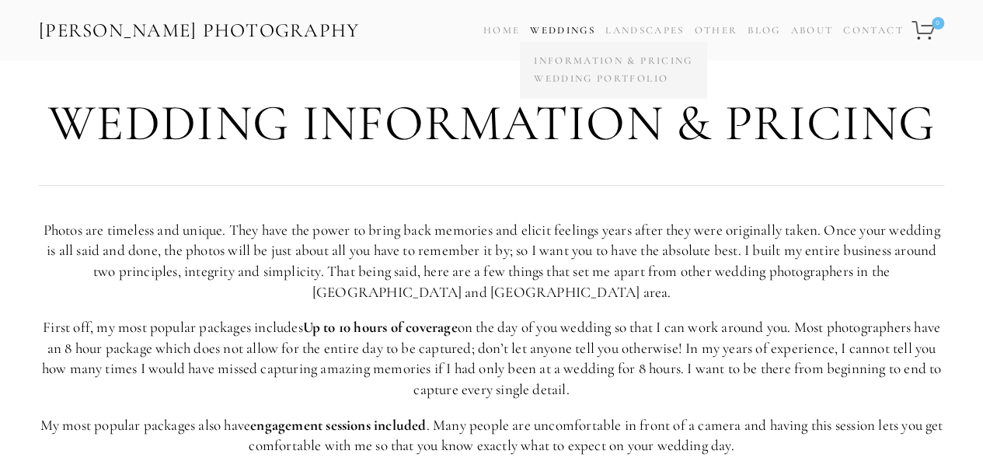
click at [571, 30] on link "Weddings" at bounding box center [562, 30] width 65 height 12
click at [567, 80] on link "Wedding Portfolio" at bounding box center [613, 79] width 166 height 18
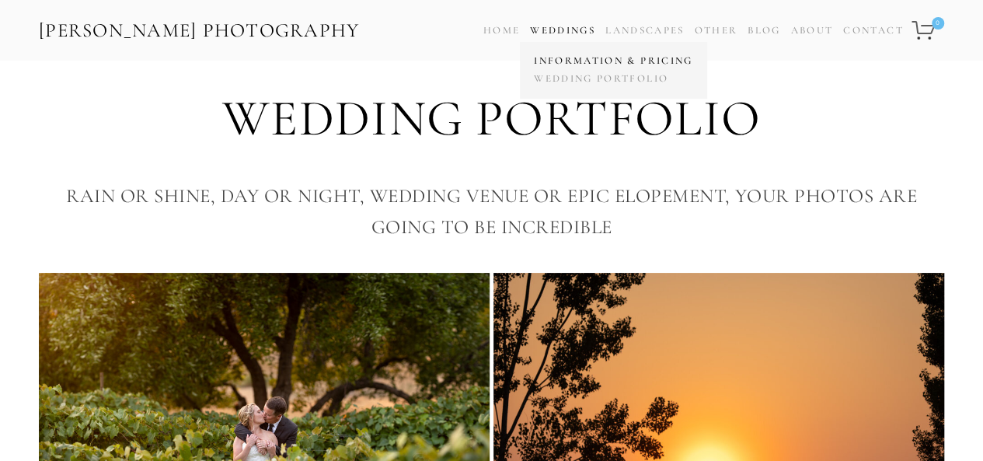
click at [574, 55] on link "Information & Pricing" at bounding box center [613, 61] width 166 height 18
